Goal: Entertainment & Leisure: Browse casually

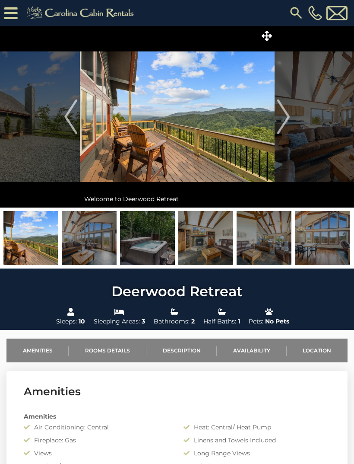
click at [26, 244] on img at bounding box center [30, 238] width 55 height 54
click at [89, 246] on img at bounding box center [89, 238] width 55 height 54
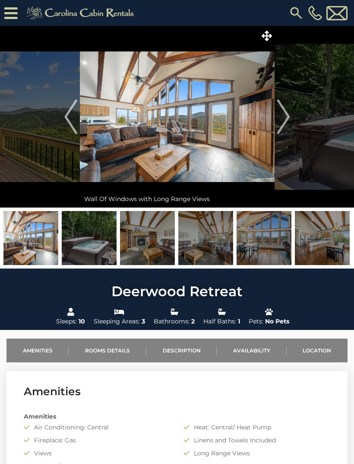
click at [36, 242] on img at bounding box center [30, 238] width 55 height 54
click at [37, 247] on img at bounding box center [30, 238] width 55 height 54
click at [89, 244] on img at bounding box center [89, 238] width 55 height 54
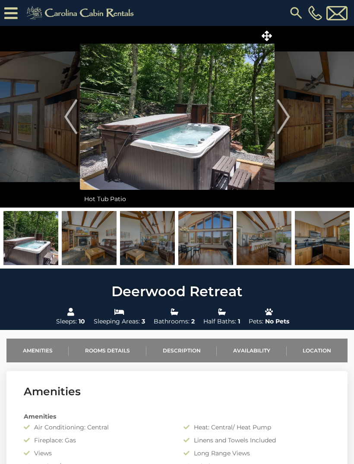
click at [90, 240] on img at bounding box center [89, 238] width 55 height 54
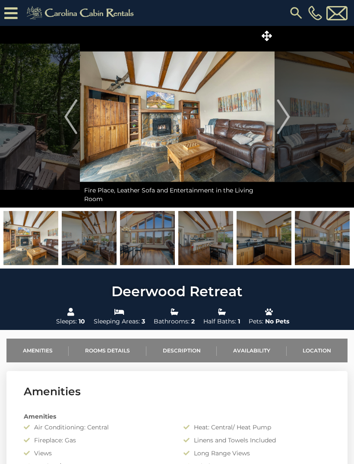
click at [86, 251] on img at bounding box center [89, 238] width 55 height 54
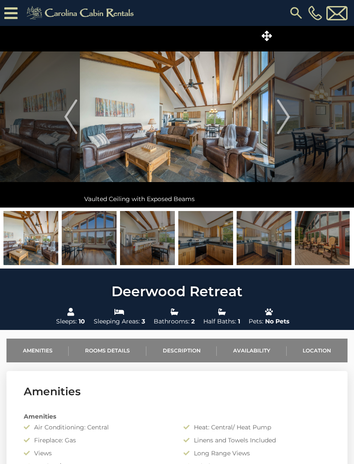
click at [92, 246] on img at bounding box center [89, 238] width 55 height 54
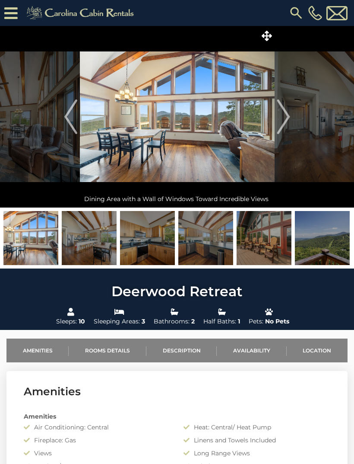
click at [143, 237] on img at bounding box center [147, 238] width 55 height 54
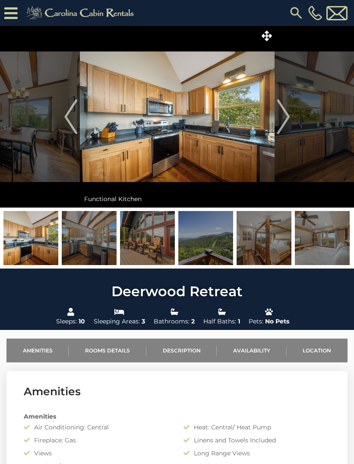
click at [35, 247] on img at bounding box center [30, 238] width 55 height 54
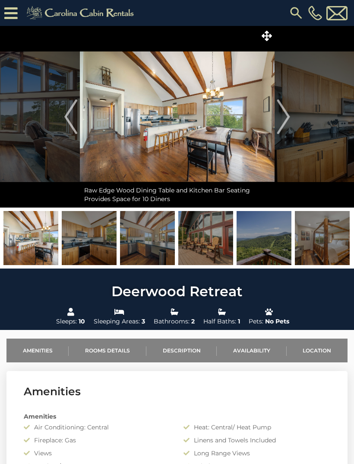
click at [39, 247] on img at bounding box center [30, 238] width 55 height 54
click at [93, 239] on img at bounding box center [89, 238] width 55 height 54
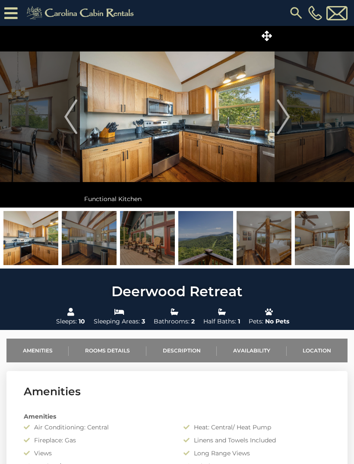
click at [90, 241] on img at bounding box center [89, 238] width 55 height 54
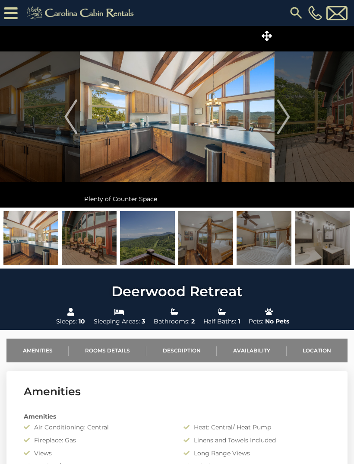
click at [90, 247] on img at bounding box center [89, 238] width 55 height 54
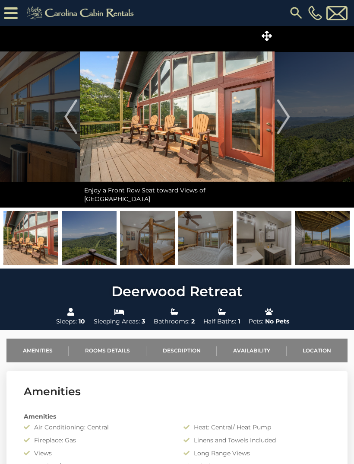
click at [97, 249] on img at bounding box center [89, 238] width 55 height 54
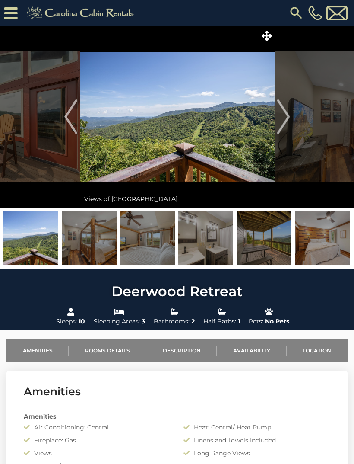
click at [92, 243] on img at bounding box center [89, 238] width 55 height 54
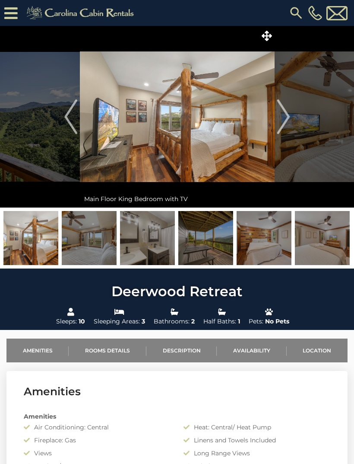
click at [89, 245] on img at bounding box center [89, 238] width 55 height 54
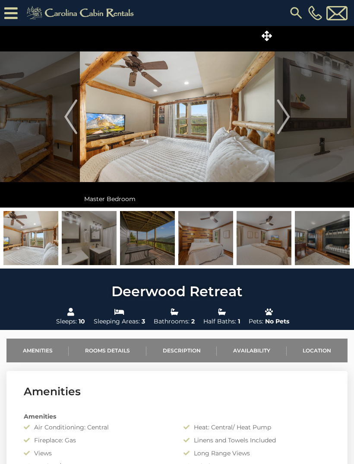
click at [86, 239] on img at bounding box center [89, 238] width 55 height 54
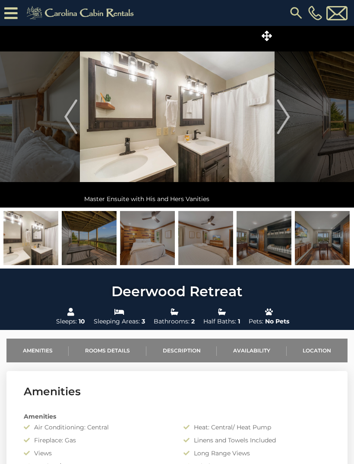
click at [90, 245] on img at bounding box center [89, 238] width 55 height 54
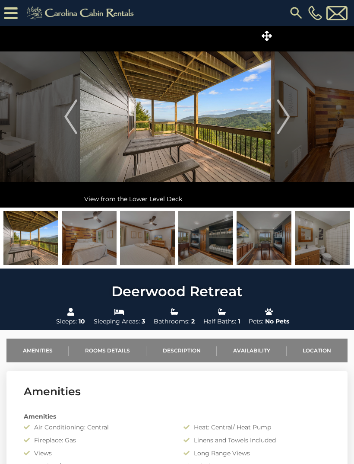
click at [94, 245] on img at bounding box center [89, 238] width 55 height 54
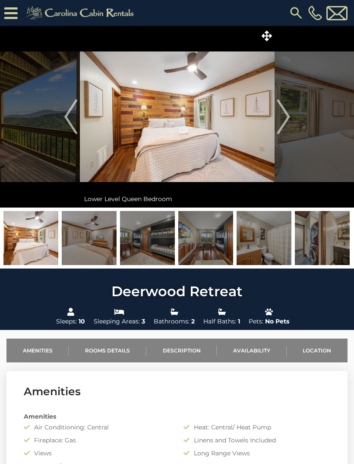
click at [93, 246] on img at bounding box center [89, 238] width 55 height 54
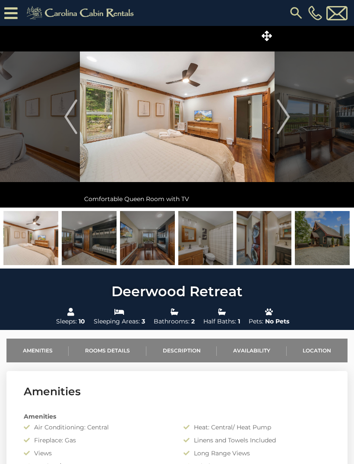
click at [96, 238] on img at bounding box center [89, 238] width 55 height 54
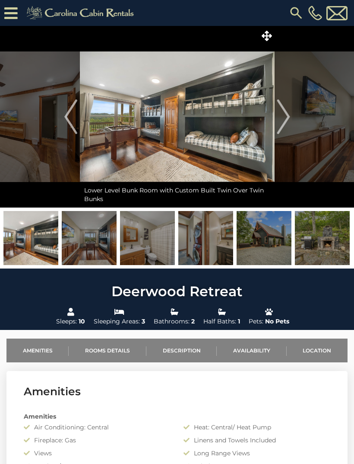
click at [32, 245] on img at bounding box center [30, 238] width 55 height 54
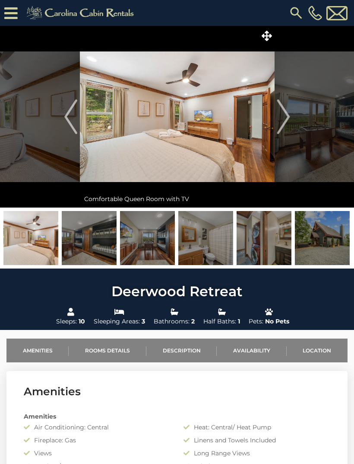
click at [131, 255] on img at bounding box center [147, 238] width 55 height 54
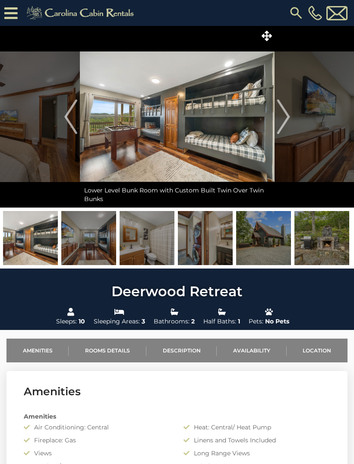
click at [57, 236] on img at bounding box center [30, 238] width 55 height 54
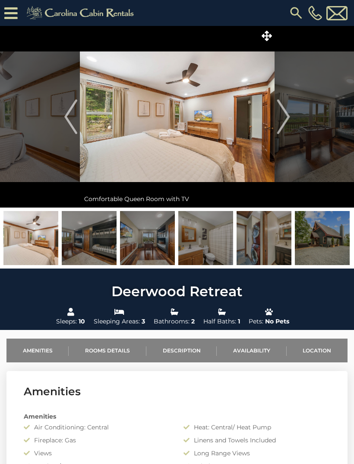
click at [34, 248] on img at bounding box center [30, 238] width 55 height 54
click at [91, 247] on img at bounding box center [89, 238] width 55 height 54
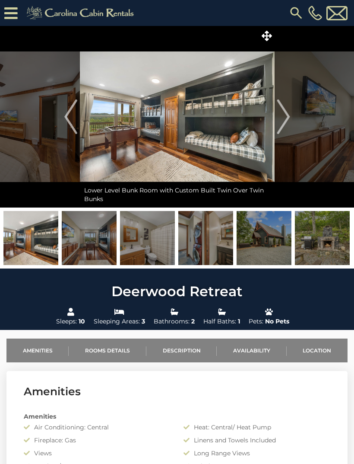
click at [93, 251] on img at bounding box center [89, 238] width 55 height 54
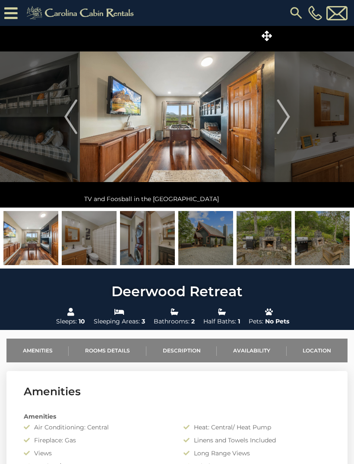
click at [94, 242] on img at bounding box center [89, 238] width 55 height 54
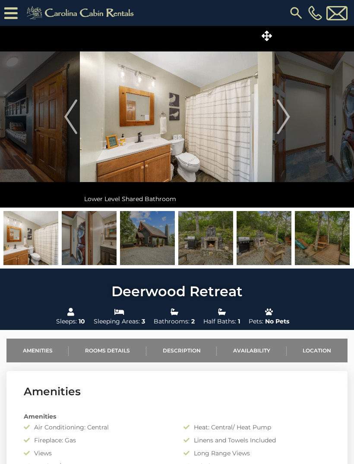
click at [96, 246] on img at bounding box center [89, 238] width 55 height 54
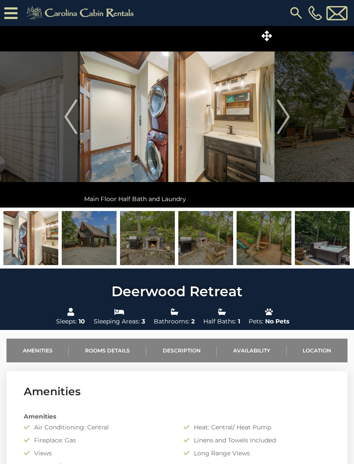
click at [97, 253] on img at bounding box center [89, 238] width 55 height 54
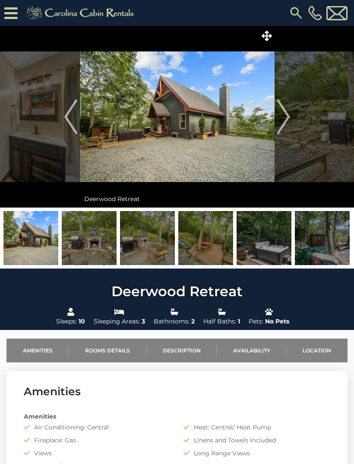
click at [96, 245] on img at bounding box center [89, 238] width 55 height 54
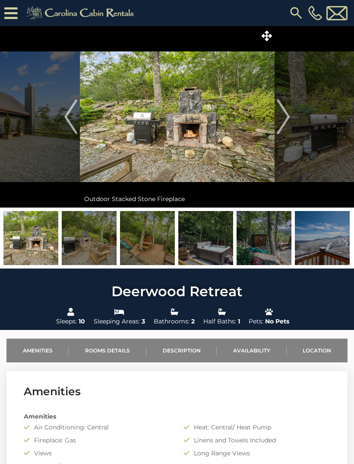
click at [89, 240] on img at bounding box center [89, 238] width 55 height 54
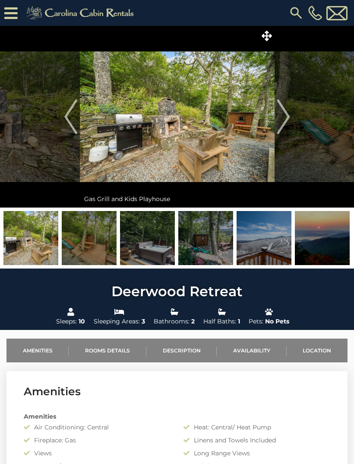
click at [88, 248] on img at bounding box center [89, 238] width 55 height 54
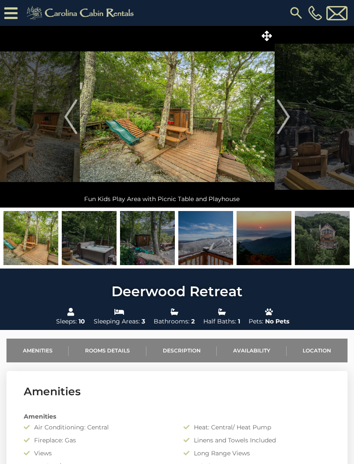
click at [96, 250] on img at bounding box center [89, 238] width 55 height 54
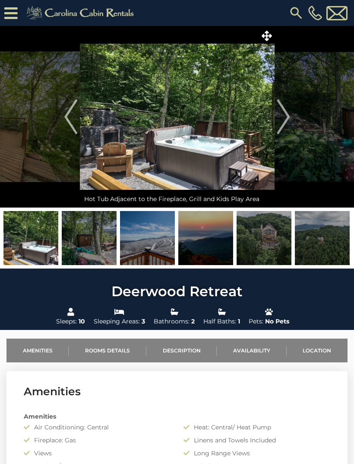
click at [95, 248] on img at bounding box center [89, 238] width 55 height 54
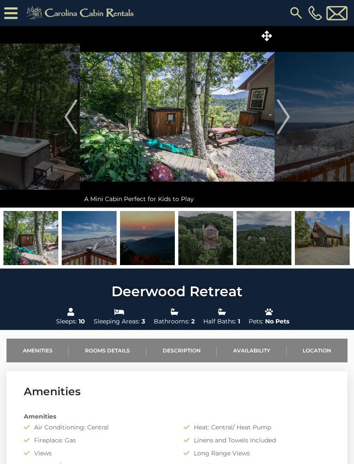
click at [90, 248] on img at bounding box center [89, 238] width 55 height 54
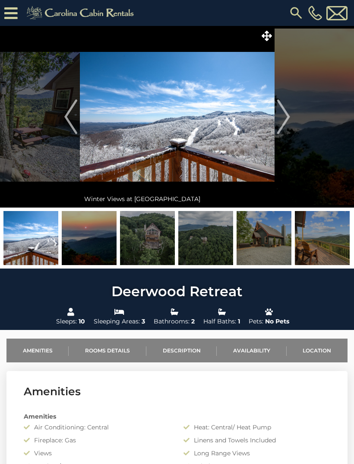
click at [92, 248] on img at bounding box center [89, 238] width 55 height 54
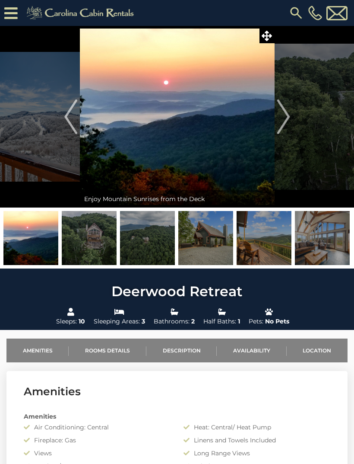
click at [95, 252] on img at bounding box center [89, 238] width 55 height 54
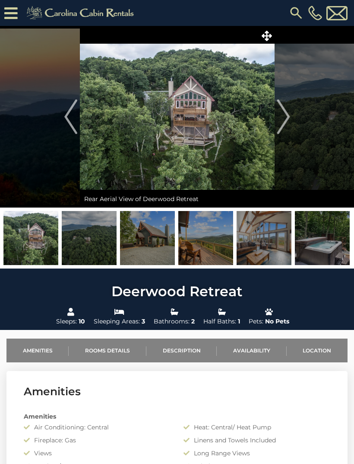
click at [95, 246] on img at bounding box center [89, 238] width 55 height 54
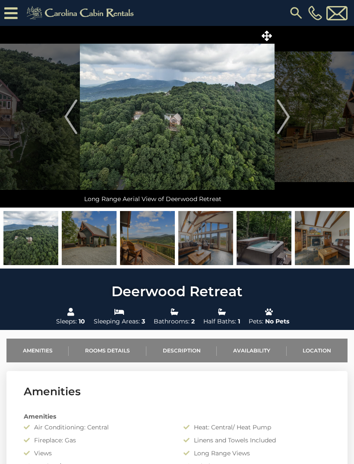
click at [93, 252] on img at bounding box center [89, 238] width 55 height 54
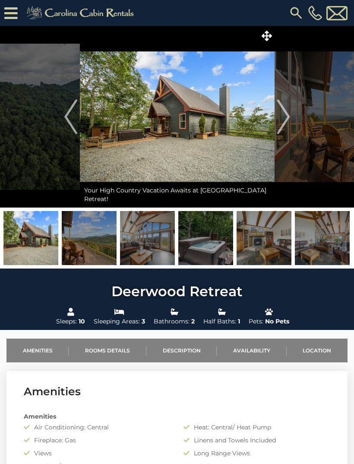
click at [91, 250] on img at bounding box center [89, 238] width 55 height 54
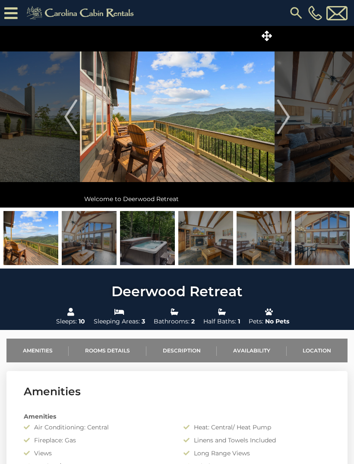
click at [92, 246] on img at bounding box center [89, 238] width 55 height 54
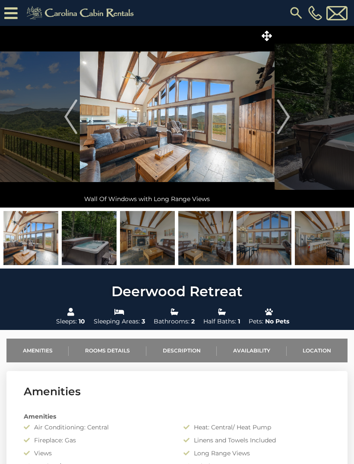
click at [93, 249] on img at bounding box center [89, 238] width 55 height 54
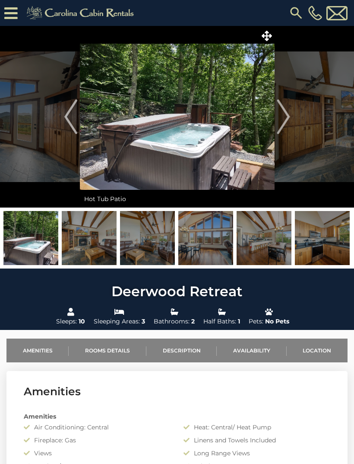
click at [96, 244] on img at bounding box center [89, 238] width 55 height 54
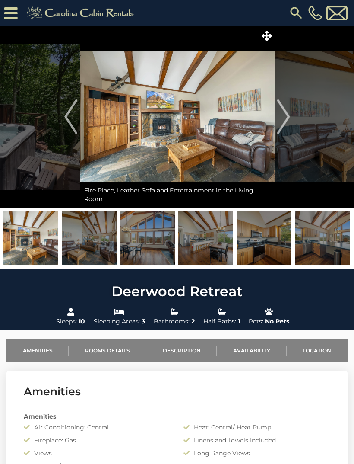
click at [96, 248] on img at bounding box center [89, 238] width 55 height 54
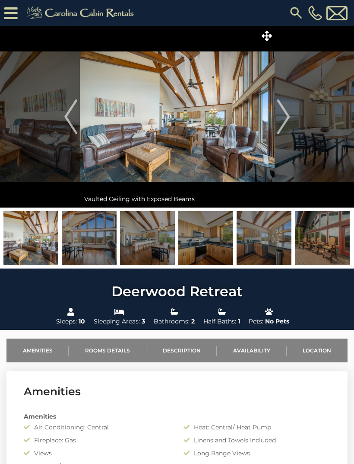
click at [95, 243] on img at bounding box center [89, 238] width 55 height 54
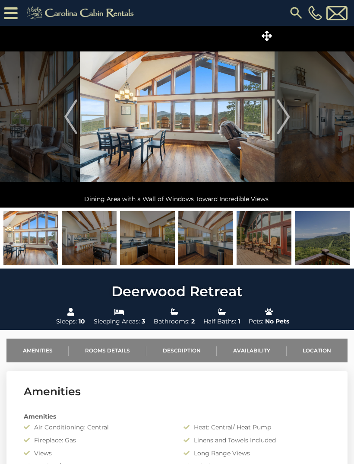
click at [96, 245] on img at bounding box center [89, 238] width 55 height 54
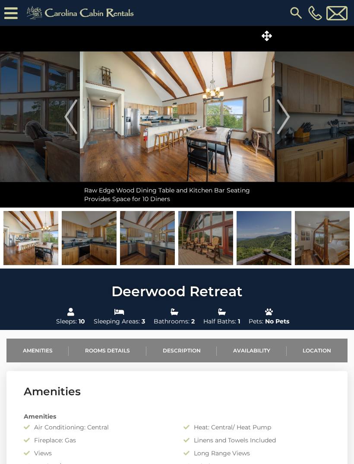
click at [86, 245] on img at bounding box center [89, 238] width 55 height 54
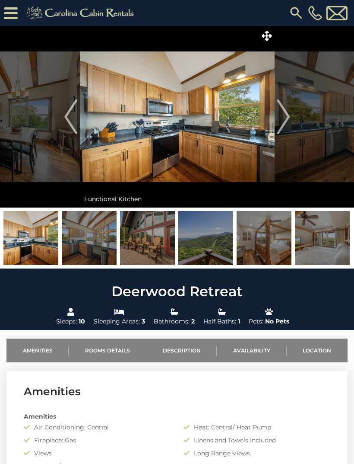
click at [100, 242] on img at bounding box center [89, 238] width 55 height 54
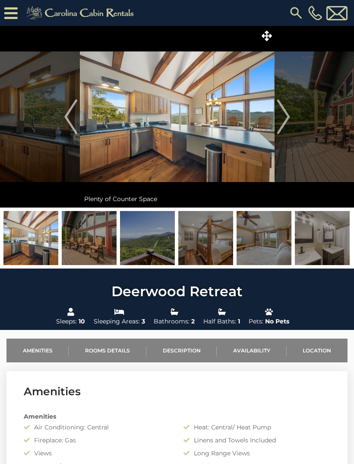
click at [95, 240] on img at bounding box center [89, 238] width 55 height 54
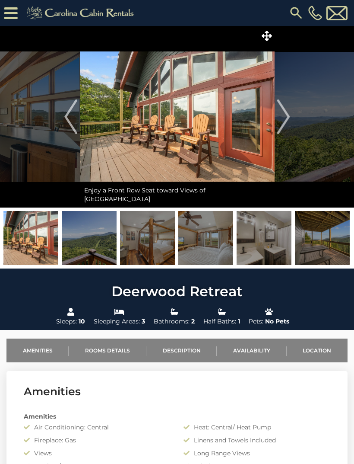
click at [97, 242] on img at bounding box center [89, 238] width 55 height 54
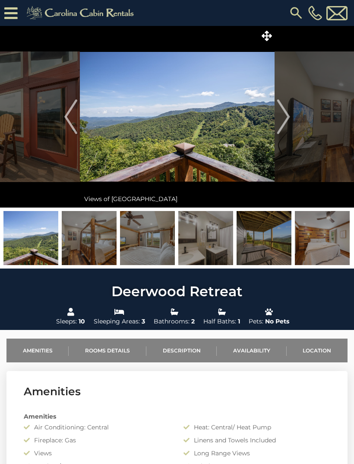
click at [96, 239] on img at bounding box center [89, 238] width 55 height 54
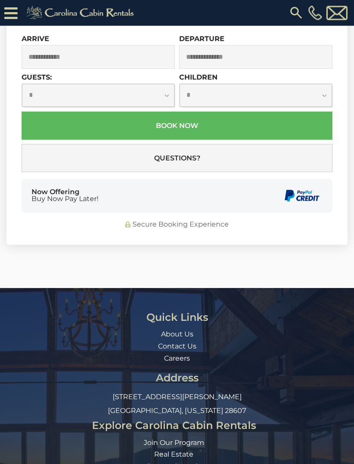
scroll to position [1851, 0]
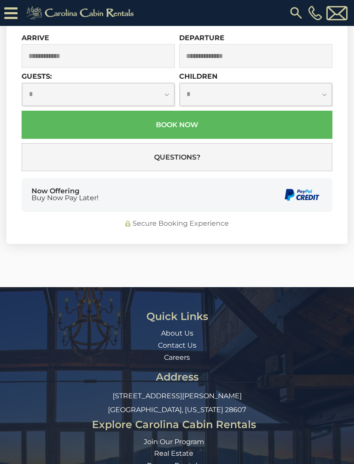
click at [177, 331] on link "About Us" at bounding box center [177, 333] width 32 height 8
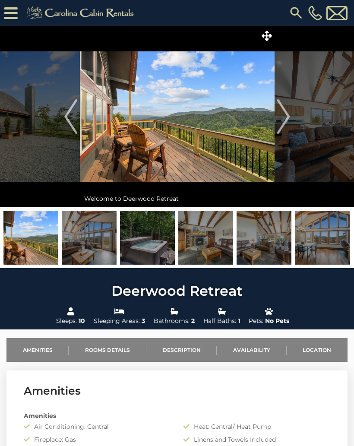
click at [89, 247] on img at bounding box center [89, 238] width 55 height 54
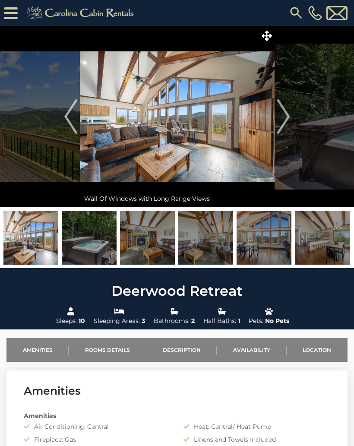
click at [94, 245] on img at bounding box center [89, 238] width 55 height 54
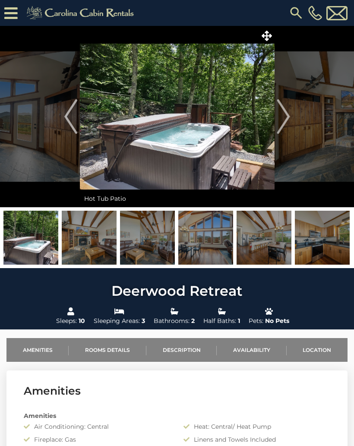
click at [89, 246] on img at bounding box center [89, 238] width 55 height 54
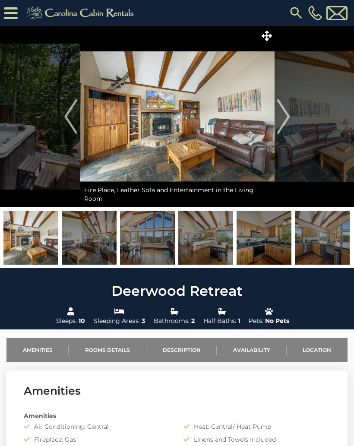
click at [87, 240] on img at bounding box center [89, 238] width 55 height 54
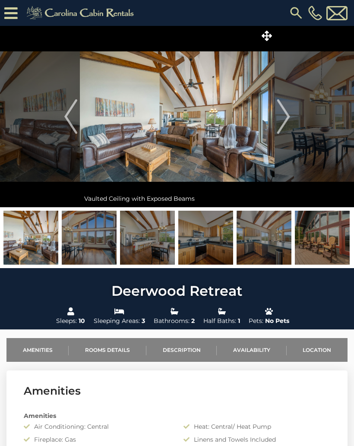
click at [93, 246] on img at bounding box center [89, 238] width 55 height 54
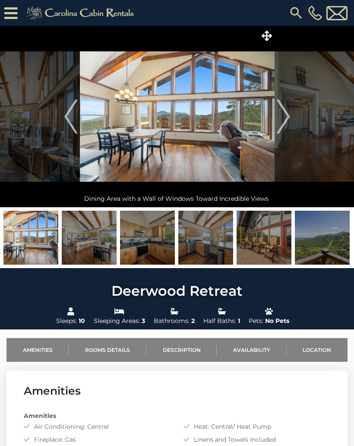
click at [98, 237] on img at bounding box center [89, 238] width 55 height 54
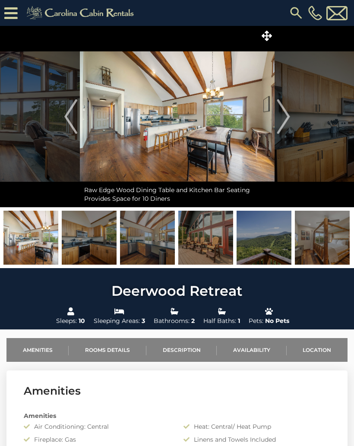
click at [97, 245] on img at bounding box center [89, 238] width 55 height 54
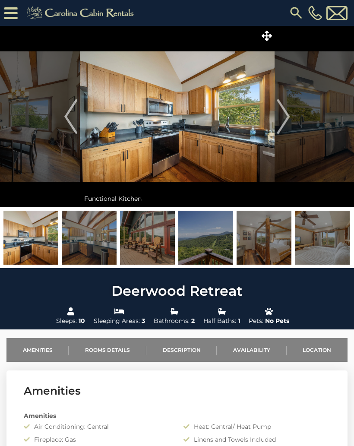
click at [95, 245] on img at bounding box center [89, 238] width 55 height 54
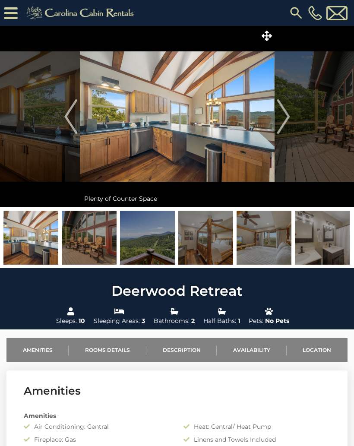
click at [96, 246] on img at bounding box center [89, 238] width 55 height 54
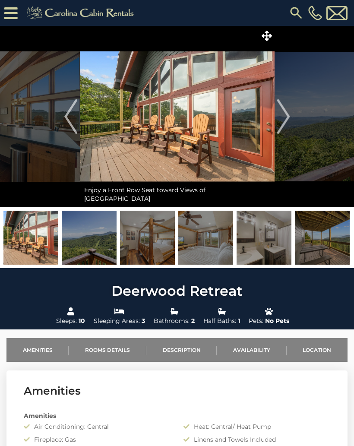
click at [91, 250] on img at bounding box center [89, 238] width 55 height 54
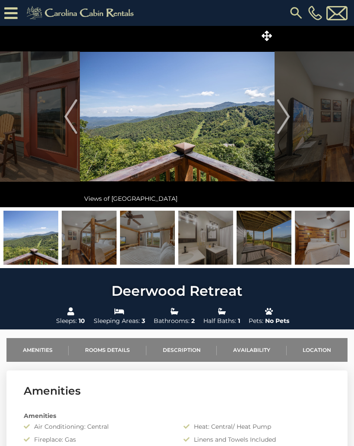
click at [91, 242] on img at bounding box center [89, 238] width 55 height 54
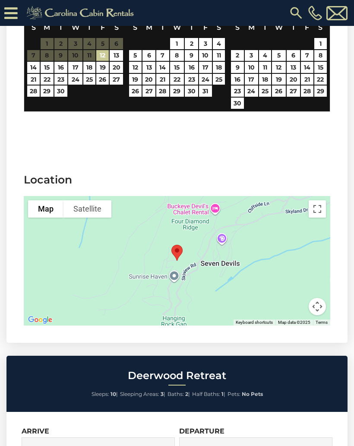
scroll to position [1457, 0]
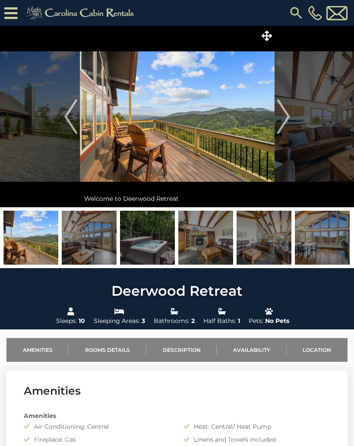
click at [69, 117] on img "Previous" at bounding box center [70, 116] width 13 height 35
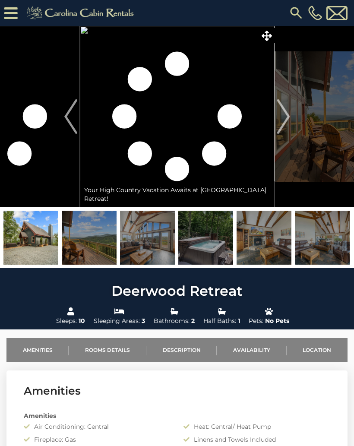
click at [69, 120] on img "Previous" at bounding box center [70, 116] width 13 height 35
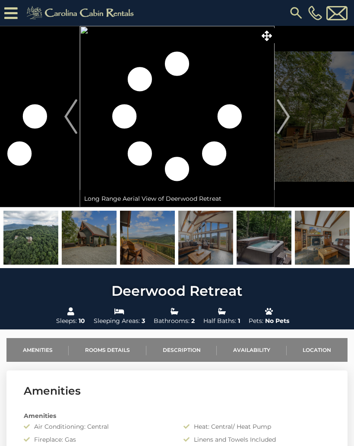
click at [71, 120] on img "Previous" at bounding box center [70, 116] width 13 height 35
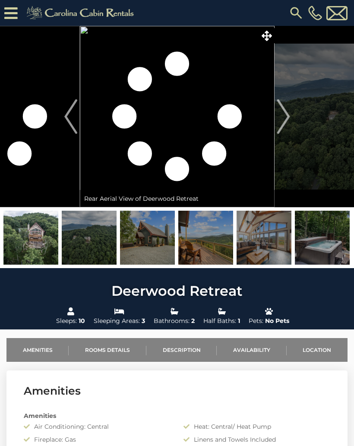
click at [66, 121] on img "Previous" at bounding box center [70, 116] width 13 height 35
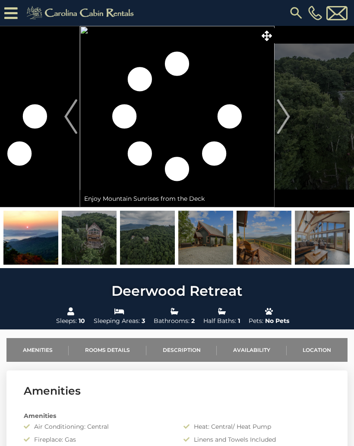
click at [65, 120] on img "Previous" at bounding box center [70, 116] width 13 height 35
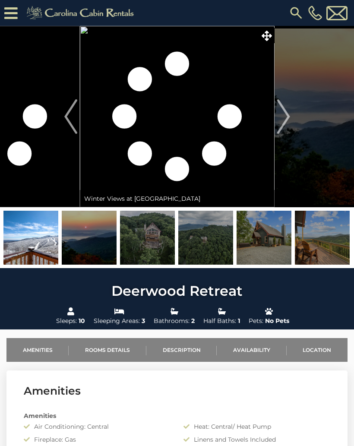
click at [73, 116] on img "Previous" at bounding box center [70, 116] width 13 height 35
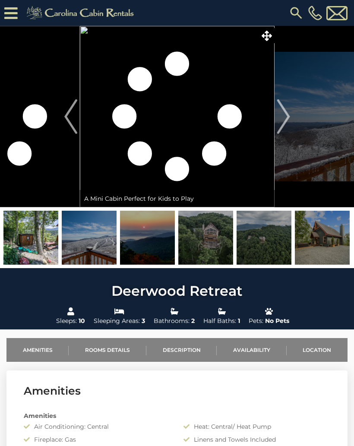
click at [73, 119] on img "Previous" at bounding box center [70, 116] width 13 height 35
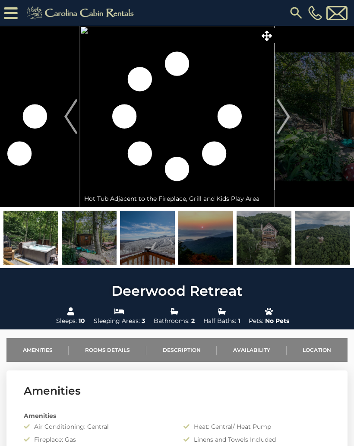
click at [75, 119] on img "Previous" at bounding box center [70, 116] width 13 height 35
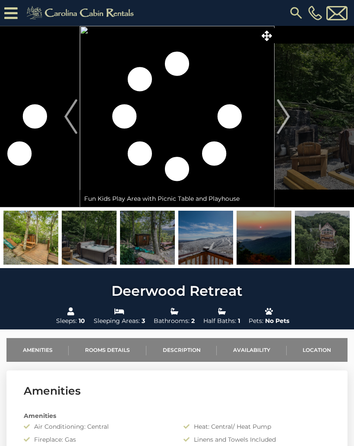
click at [71, 123] on img "Previous" at bounding box center [70, 116] width 13 height 35
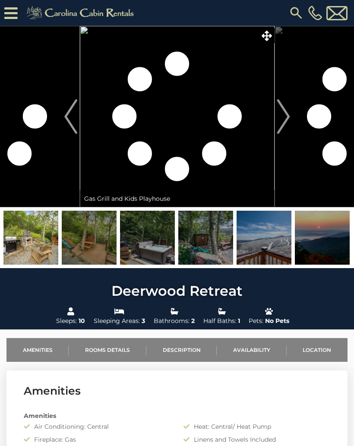
click at [67, 123] on img "Previous" at bounding box center [70, 116] width 13 height 35
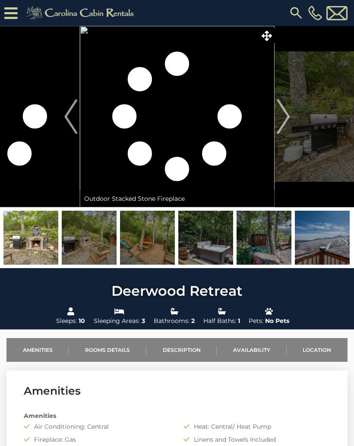
click at [70, 123] on img "Previous" at bounding box center [70, 116] width 13 height 35
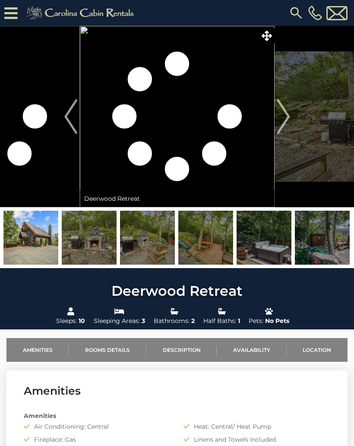
click at [73, 118] on img "Previous" at bounding box center [70, 116] width 13 height 35
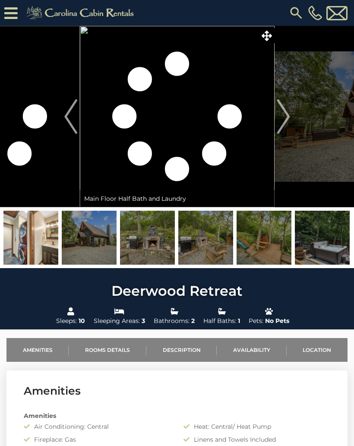
click at [72, 120] on img "Previous" at bounding box center [70, 116] width 13 height 35
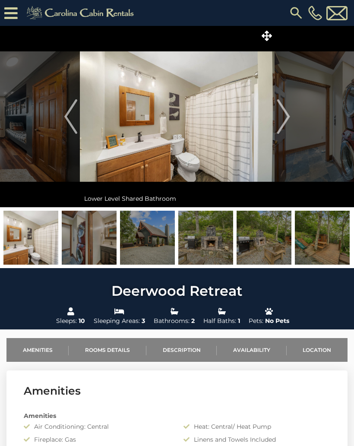
click at [63, 123] on button "Previous" at bounding box center [71, 117] width 18 height 182
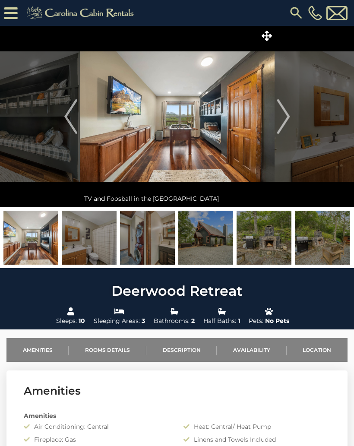
click at [67, 121] on img "Previous" at bounding box center [70, 116] width 13 height 35
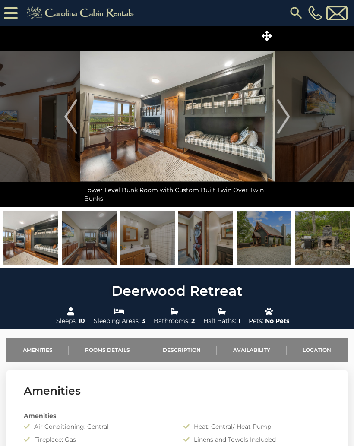
click at [62, 121] on button "Previous" at bounding box center [71, 117] width 18 height 182
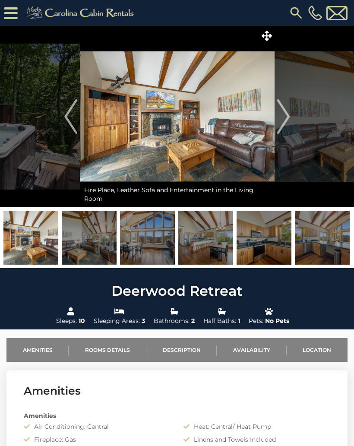
click at [69, 121] on img "Previous" at bounding box center [70, 116] width 13 height 35
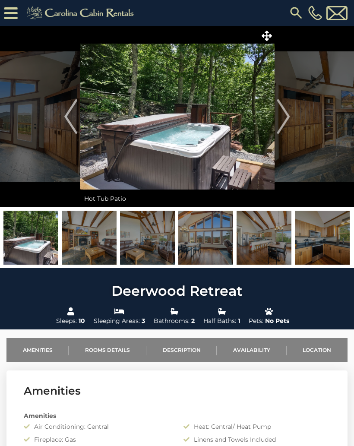
click at [67, 127] on img "Previous" at bounding box center [70, 116] width 13 height 35
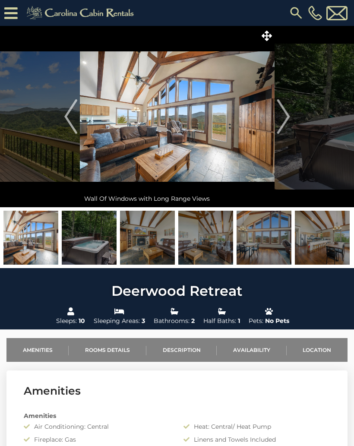
click at [70, 130] on img "Previous" at bounding box center [70, 116] width 13 height 35
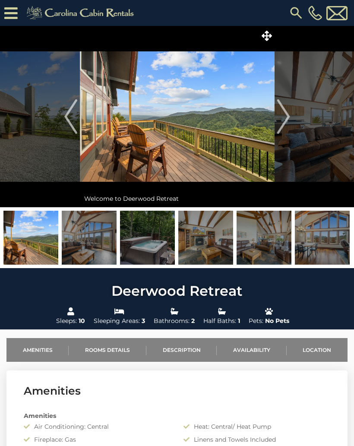
click at [67, 128] on img "Previous" at bounding box center [70, 116] width 13 height 35
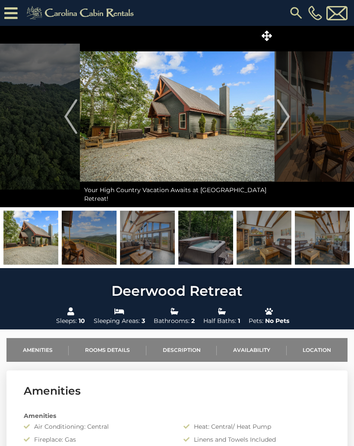
click at [64, 127] on img "Previous" at bounding box center [70, 116] width 13 height 35
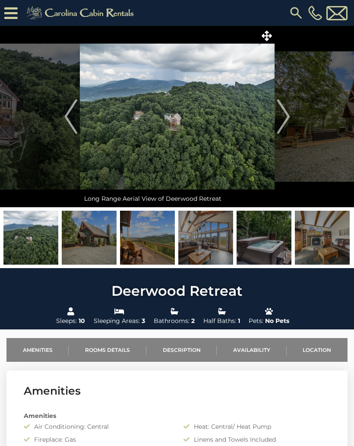
click at [66, 129] on img "Previous" at bounding box center [70, 116] width 13 height 35
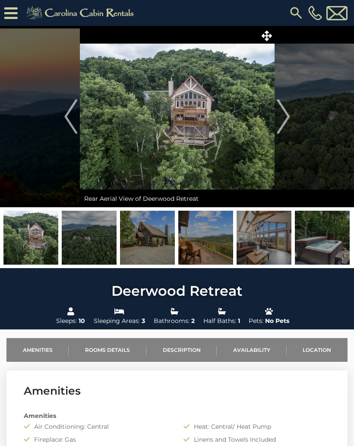
click at [69, 122] on img "Previous" at bounding box center [70, 116] width 13 height 35
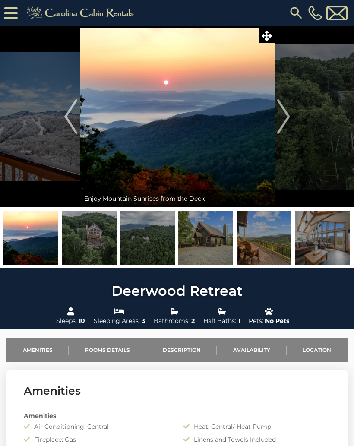
click at [71, 125] on img "Previous" at bounding box center [70, 116] width 13 height 35
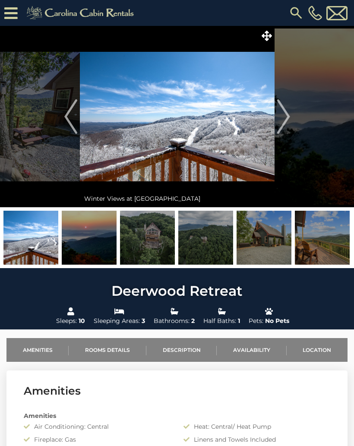
click at [69, 128] on img "Previous" at bounding box center [70, 116] width 13 height 35
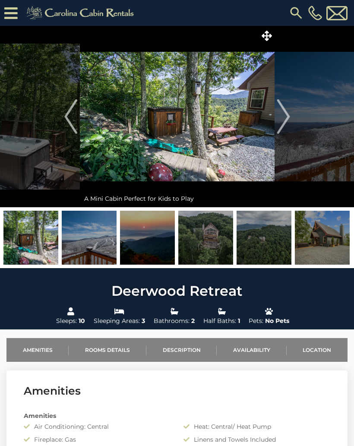
click at [64, 118] on button "Previous" at bounding box center [71, 117] width 18 height 182
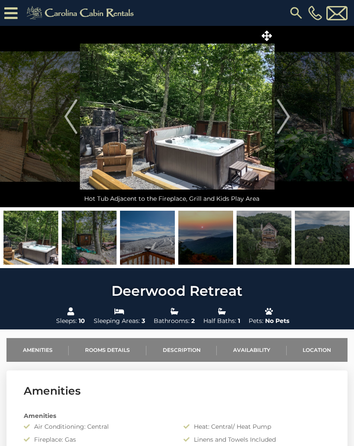
click at [67, 120] on img "Previous" at bounding box center [70, 116] width 13 height 35
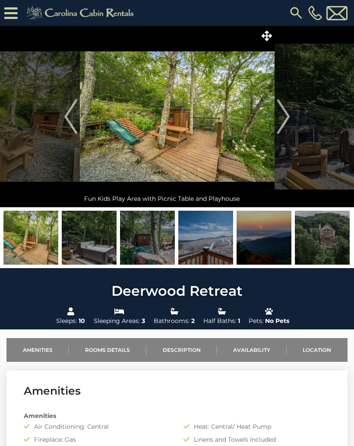
click at [64, 118] on button "Previous" at bounding box center [71, 117] width 18 height 182
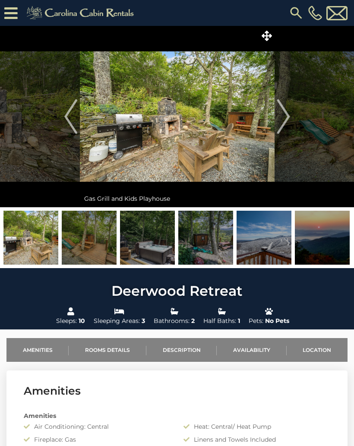
click at [70, 122] on img "Previous" at bounding box center [70, 116] width 13 height 35
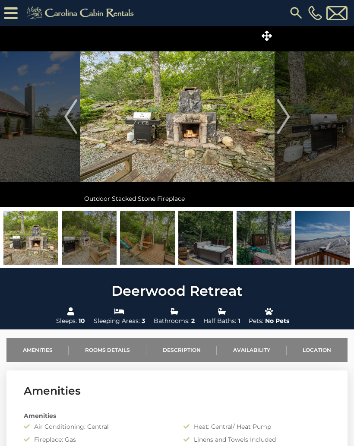
click at [65, 121] on img "Previous" at bounding box center [70, 116] width 13 height 35
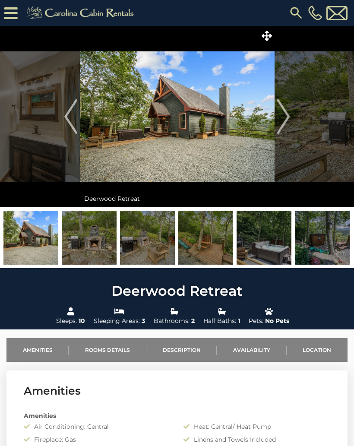
click at [63, 126] on button "Previous" at bounding box center [71, 117] width 18 height 182
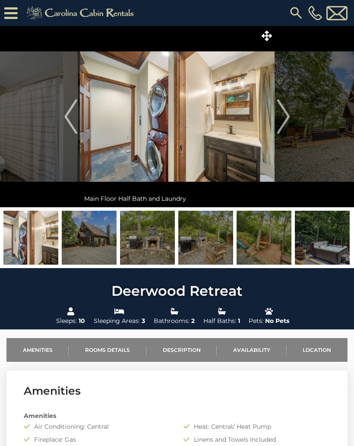
click at [64, 127] on button "Previous" at bounding box center [71, 117] width 18 height 182
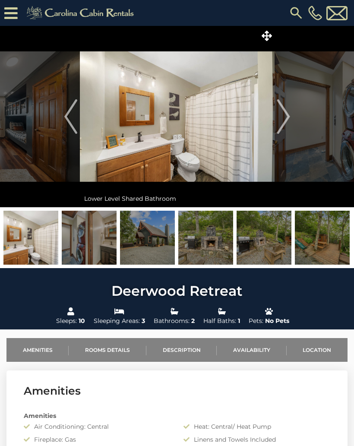
click at [290, 118] on img "Next" at bounding box center [283, 116] width 13 height 35
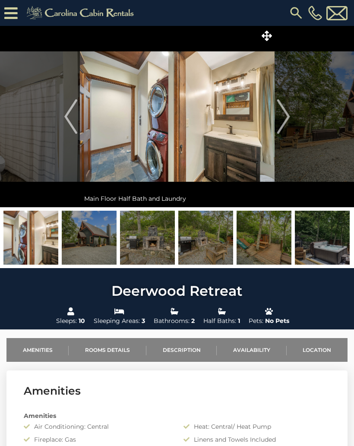
click at [281, 121] on img "Next" at bounding box center [283, 116] width 13 height 35
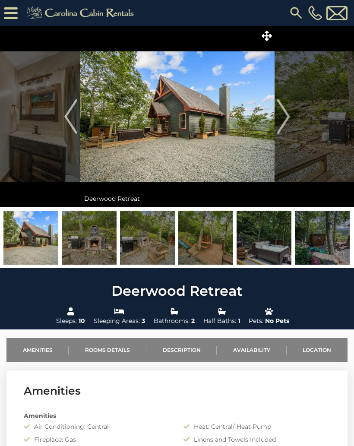
click at [287, 115] on img "Next" at bounding box center [283, 116] width 13 height 35
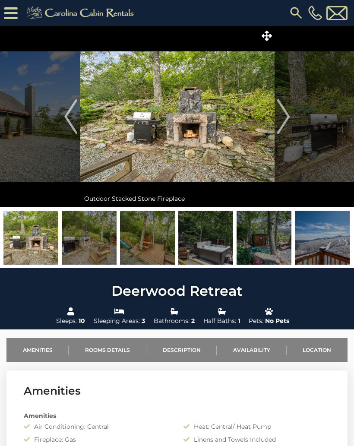
click at [287, 118] on img "Next" at bounding box center [283, 116] width 13 height 35
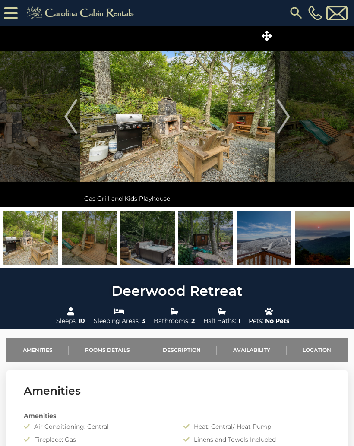
click at [285, 121] on img "Next" at bounding box center [283, 116] width 13 height 35
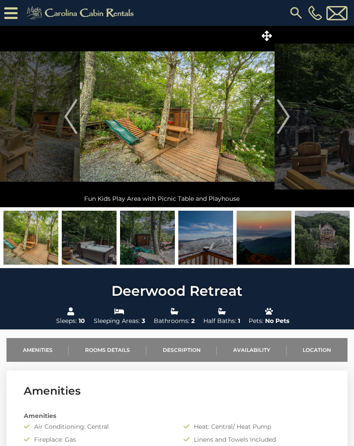
click at [285, 121] on img "Next" at bounding box center [283, 116] width 13 height 35
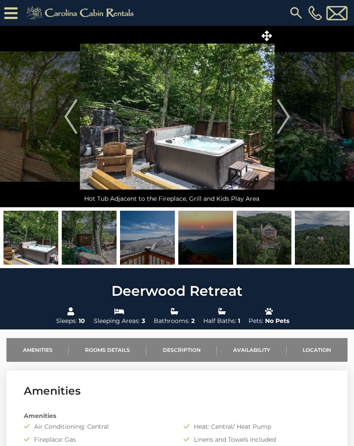
click at [284, 123] on img "Next" at bounding box center [283, 116] width 13 height 35
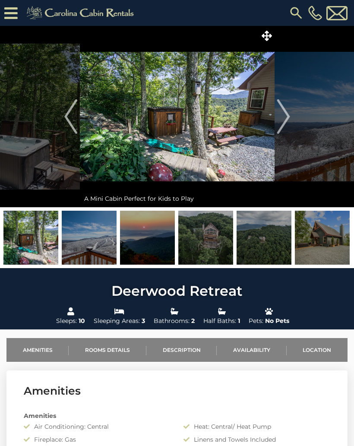
click at [284, 127] on img "Next" at bounding box center [283, 116] width 13 height 35
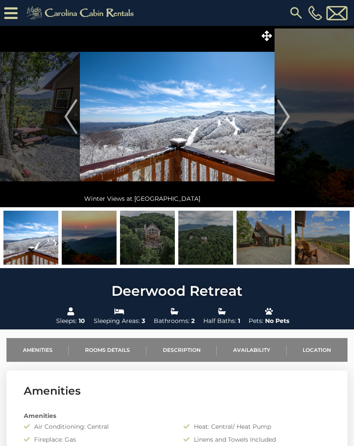
click at [285, 122] on img "Next" at bounding box center [283, 116] width 13 height 35
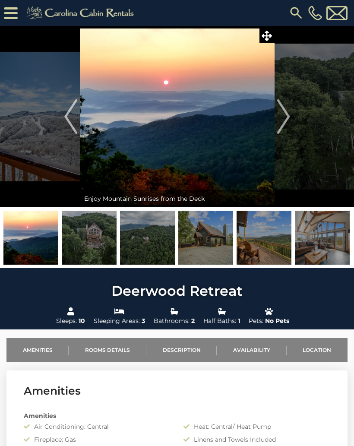
click at [285, 129] on img "Next" at bounding box center [283, 116] width 13 height 35
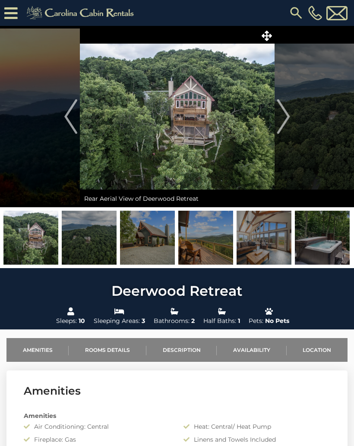
click at [201, 137] on img at bounding box center [177, 117] width 195 height 182
click at [201, 140] on img at bounding box center [177, 117] width 195 height 182
click at [290, 113] on img "Next" at bounding box center [283, 116] width 13 height 35
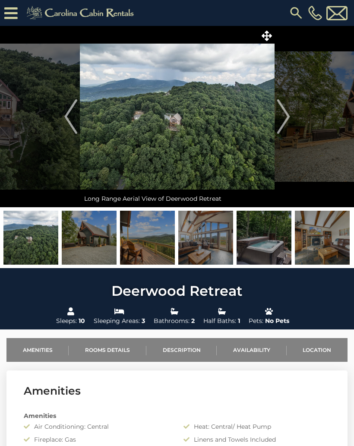
click at [287, 120] on img "Next" at bounding box center [283, 116] width 13 height 35
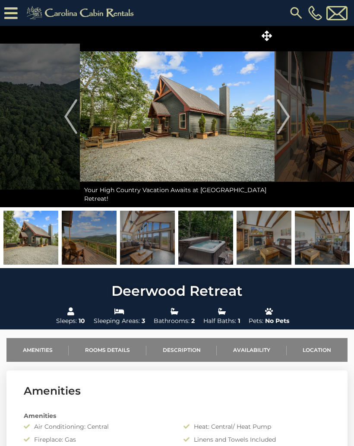
click at [288, 120] on img "Next" at bounding box center [283, 116] width 13 height 35
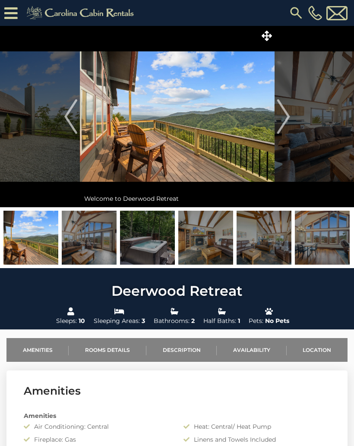
click at [288, 120] on img "Next" at bounding box center [283, 116] width 13 height 35
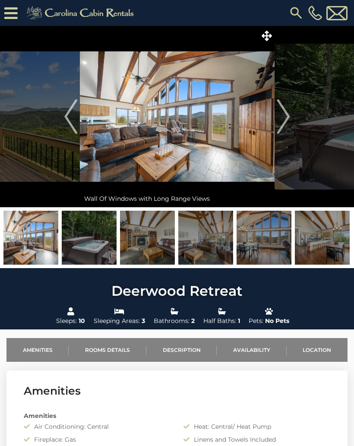
click at [287, 121] on img "Next" at bounding box center [283, 116] width 13 height 35
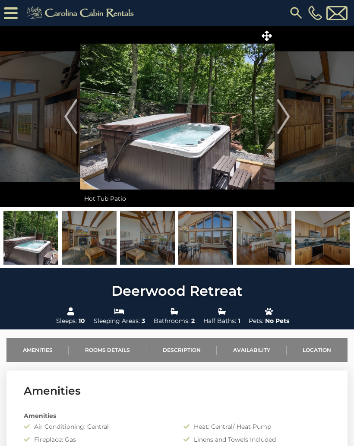
click at [288, 122] on img "Next" at bounding box center [283, 116] width 13 height 35
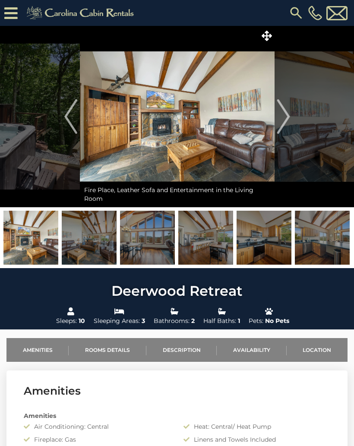
click at [287, 121] on img "Next" at bounding box center [283, 116] width 13 height 35
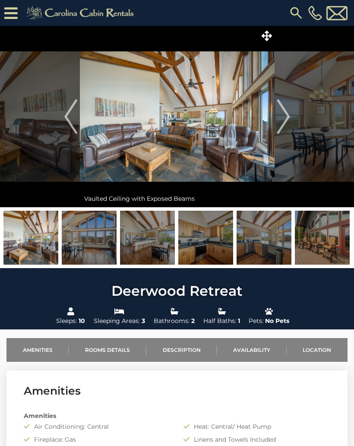
click at [284, 115] on img "Next" at bounding box center [283, 116] width 13 height 35
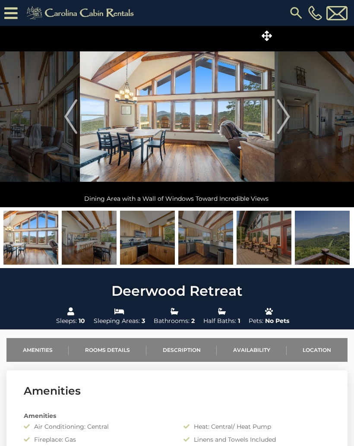
click at [285, 121] on img "Next" at bounding box center [283, 116] width 13 height 35
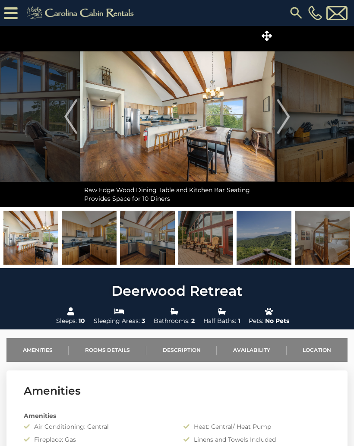
click at [282, 122] on img "Next" at bounding box center [283, 116] width 13 height 35
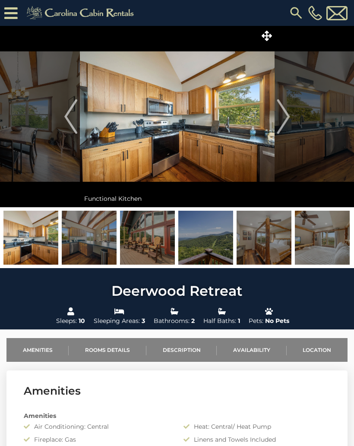
click at [286, 121] on img "Next" at bounding box center [283, 116] width 13 height 35
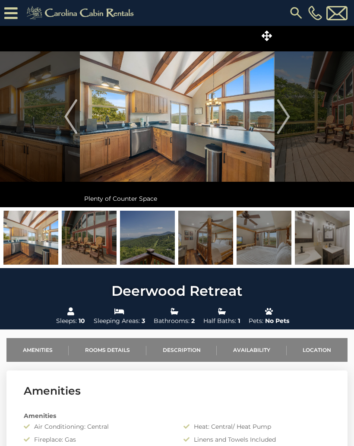
click at [290, 119] on img "Next" at bounding box center [283, 116] width 13 height 35
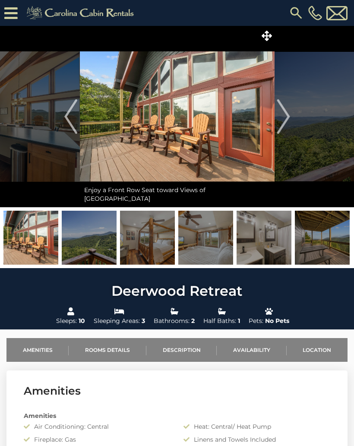
click at [290, 118] on img "Next" at bounding box center [283, 116] width 13 height 35
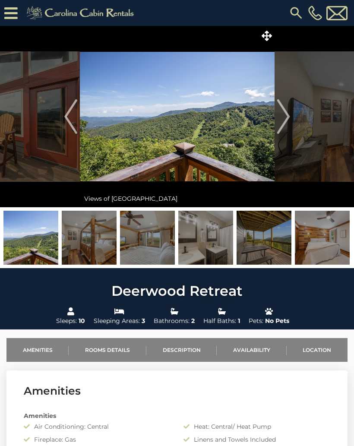
click at [289, 122] on img "Next" at bounding box center [283, 116] width 13 height 35
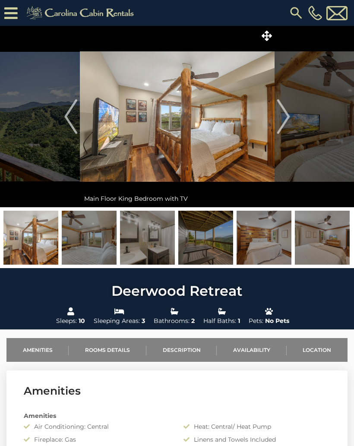
click at [285, 122] on img "Next" at bounding box center [283, 116] width 13 height 35
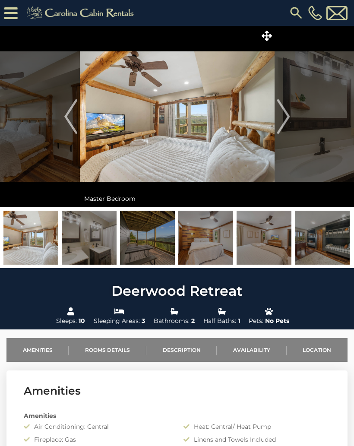
click at [63, 121] on button "Previous" at bounding box center [71, 117] width 18 height 182
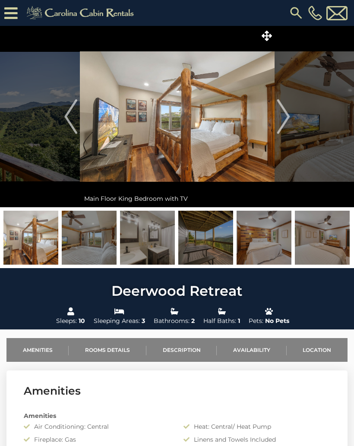
click at [289, 118] on img "Next" at bounding box center [283, 116] width 13 height 35
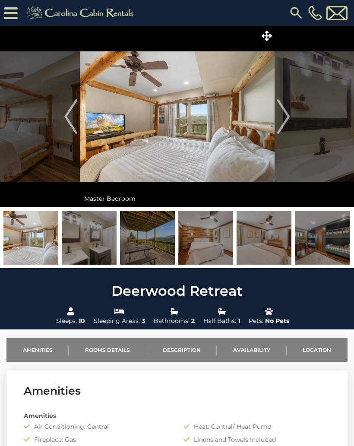
click at [66, 123] on img "Previous" at bounding box center [70, 116] width 13 height 35
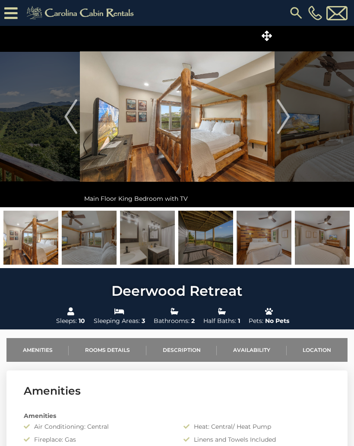
click at [285, 116] on img "Next" at bounding box center [283, 116] width 13 height 35
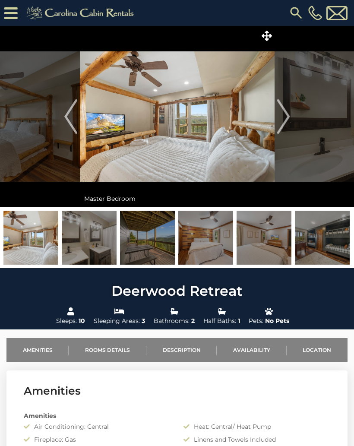
click at [287, 120] on img "Next" at bounding box center [283, 116] width 13 height 35
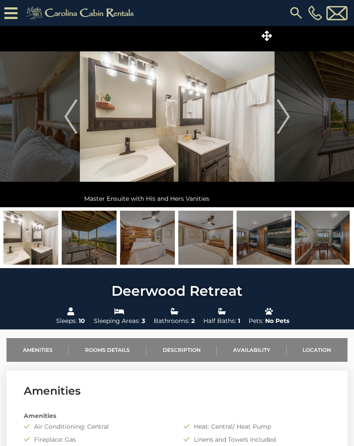
click at [288, 120] on img "Next" at bounding box center [283, 116] width 13 height 35
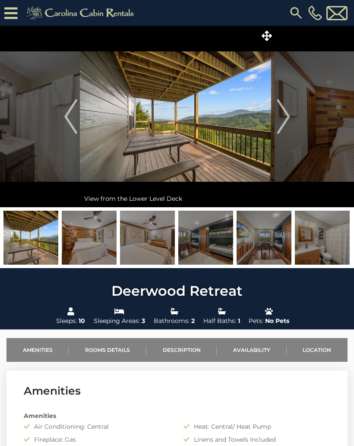
click at [286, 118] on img "Next" at bounding box center [283, 116] width 13 height 35
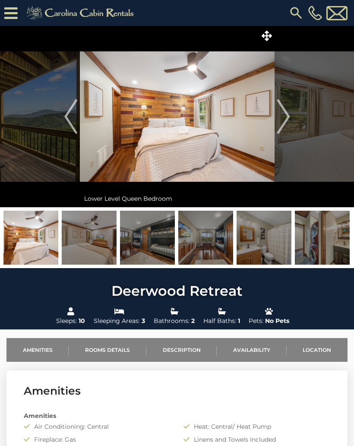
click at [64, 120] on button "Previous" at bounding box center [71, 117] width 18 height 182
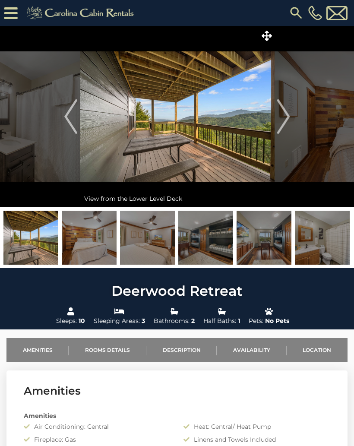
click at [285, 121] on img "Next" at bounding box center [283, 116] width 13 height 35
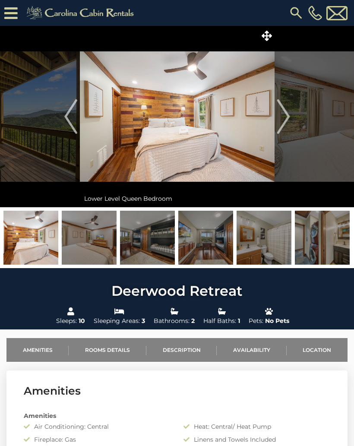
click at [291, 117] on button "Next" at bounding box center [284, 117] width 18 height 182
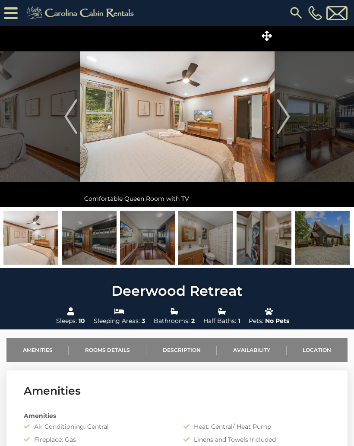
click at [281, 121] on img "Next" at bounding box center [283, 116] width 13 height 35
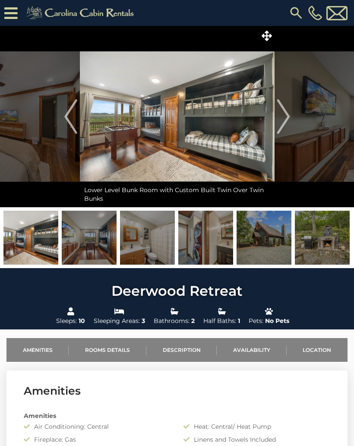
click at [287, 119] on img "Next" at bounding box center [283, 116] width 13 height 35
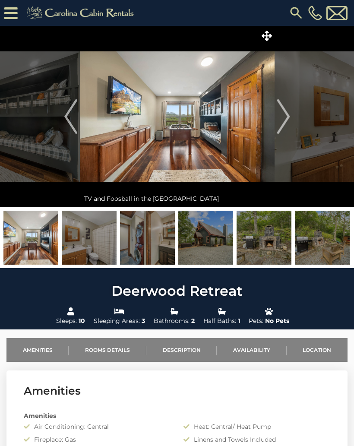
click at [286, 121] on img "Next" at bounding box center [283, 116] width 13 height 35
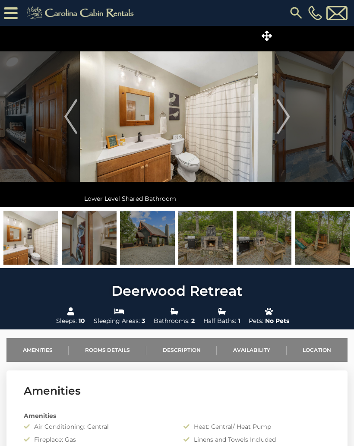
click at [283, 122] on img "Next" at bounding box center [283, 116] width 13 height 35
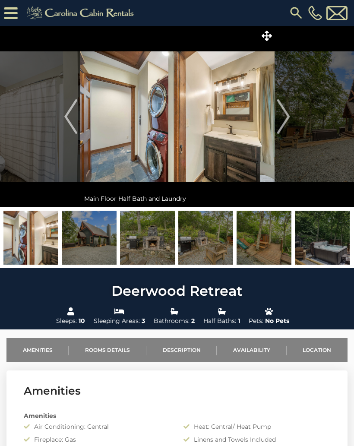
click at [287, 120] on img "Next" at bounding box center [283, 116] width 13 height 35
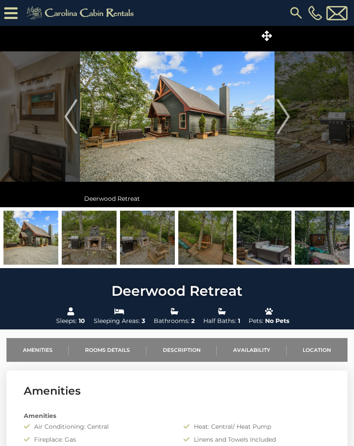
click at [289, 121] on img "Next" at bounding box center [283, 116] width 13 height 35
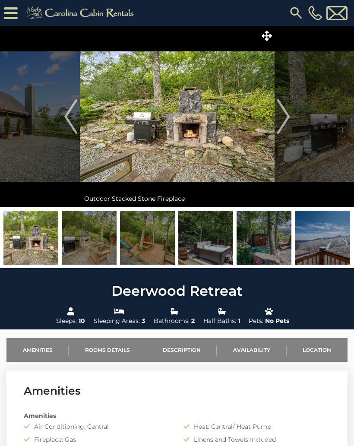
click at [287, 122] on img "Next" at bounding box center [283, 116] width 13 height 35
